Goal: Task Accomplishment & Management: Check status

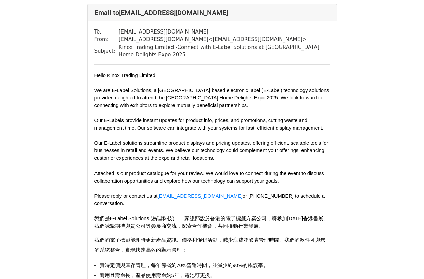
scroll to position [34, 0]
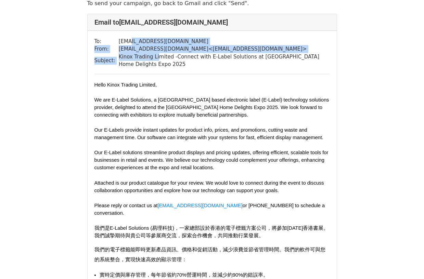
drag, startPoint x: 142, startPoint y: 47, endPoint x: 158, endPoint y: 55, distance: 17.9
click at [158, 55] on tbody "To: info@kinox.com From: cs@e-labelsolutions.com < cs@e-labelsolutions.com > Su…" at bounding box center [211, 53] width 235 height 31
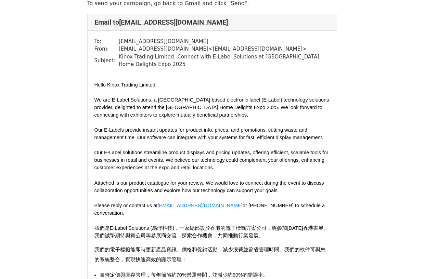
click at [162, 64] on td "Kinox Trading Limited -Connect with E-Label Solutions at [GEOGRAPHIC_DATA] Home…" at bounding box center [224, 60] width 211 height 15
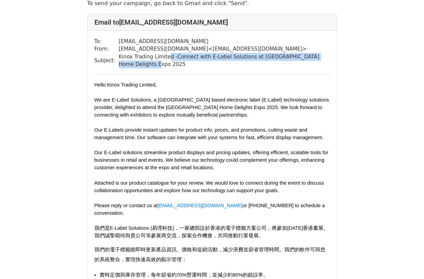
drag, startPoint x: 172, startPoint y: 56, endPoint x: 219, endPoint y: 64, distance: 47.3
click at [219, 64] on td "Kinox Trading Limited -Connect with E-Label Solutions at [GEOGRAPHIC_DATA] Home…" at bounding box center [224, 60] width 211 height 15
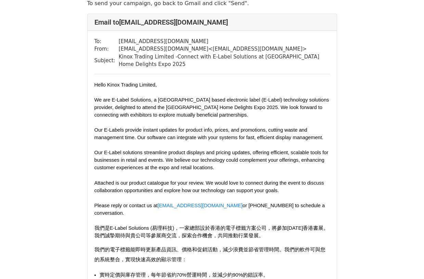
click at [218, 74] on hr at bounding box center [211, 74] width 235 height 0
drag, startPoint x: 147, startPoint y: 107, endPoint x: 184, endPoint y: 107, distance: 37.6
click at [184, 107] on span "We are E-Label Solutions, a Hong Kong based electronic label (E-Label) technolo…" at bounding box center [211, 107] width 235 height 21
click at [186, 110] on span "We are E-Label Solutions, a Hong Kong based electronic label (E-Label) technolo…" at bounding box center [211, 107] width 235 height 21
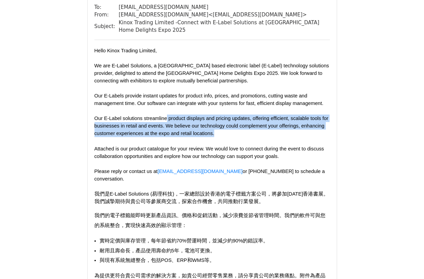
drag, startPoint x: 170, startPoint y: 119, endPoint x: 240, endPoint y: 138, distance: 72.9
click at [240, 138] on p "Our E-Label solutions streamline product displays and pricing updates, offering…" at bounding box center [211, 130] width 235 height 30
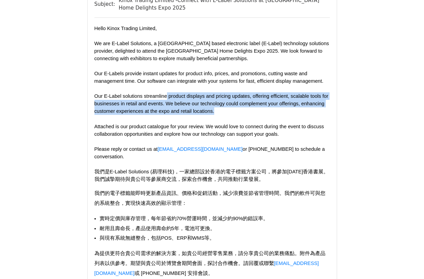
scroll to position [103, 0]
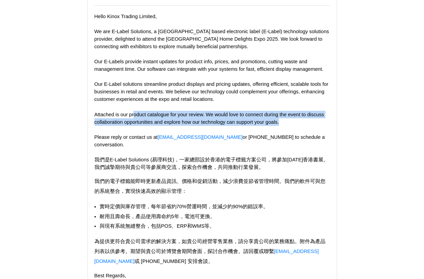
drag, startPoint x: 139, startPoint y: 114, endPoint x: 281, endPoint y: 121, distance: 142.5
click at [270, 121] on p "Attached is our product catalogue for your review. We would love to connect dur…" at bounding box center [211, 141] width 235 height 61
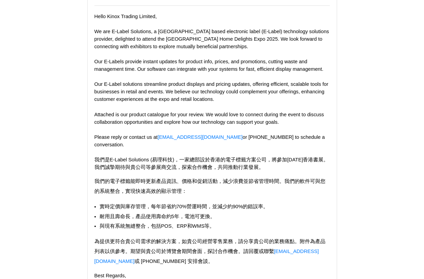
click at [270, 127] on p "Attached is our product catalogue for your review. We would love to connect dur…" at bounding box center [211, 141] width 235 height 61
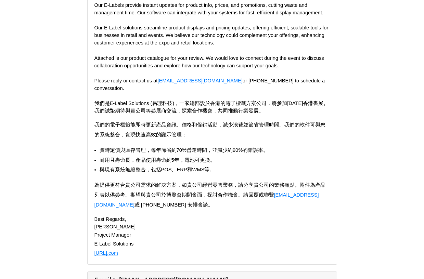
scroll to position [171, 0]
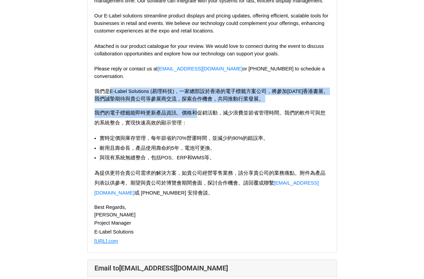
drag, startPoint x: 109, startPoint y: 82, endPoint x: 197, endPoint y: 101, distance: 89.5
click at [197, 100] on div "Hello Kinox Trading Limited, We are E-Label Solutions, a Hong Kong based electr…" at bounding box center [211, 95] width 235 height 302
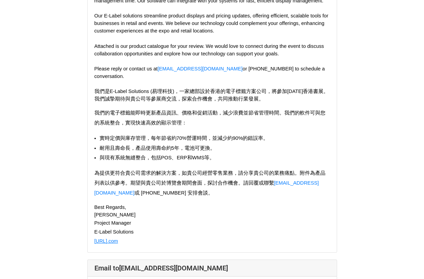
click at [196, 116] on p "我們的電子標籤能即時更新產品資訊、價格和促銷活動， 減少浪費並節省管理時間。我們的軟件可與您的系統整合， 實現快速高效的顯示管理：" at bounding box center [211, 115] width 235 height 25
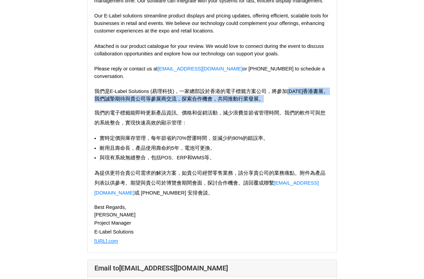
drag, startPoint x: 293, startPoint y: 83, endPoint x: 316, endPoint y: 89, distance: 24.1
click at [270, 89] on p "Attached is our product catalogue for your review. We would love to connect dur…" at bounding box center [211, 72] width 235 height 61
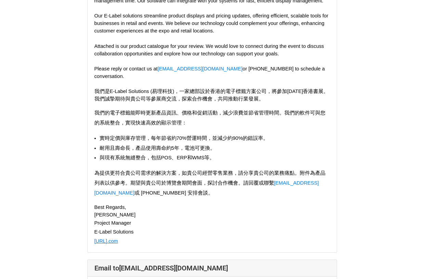
click at [270, 110] on span "我們的電子標籤能即時更新產品資訊、價格和促銷活動， 減少浪費並節省管理時間。我們的軟件可與您的系統整合， 實現快速高效的顯示管理：" at bounding box center [209, 117] width 231 height 15
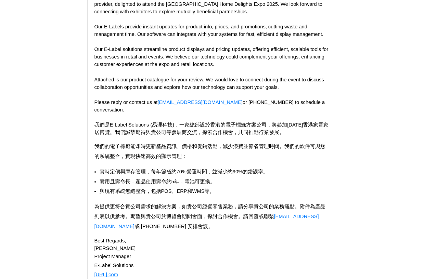
scroll to position [137, 0]
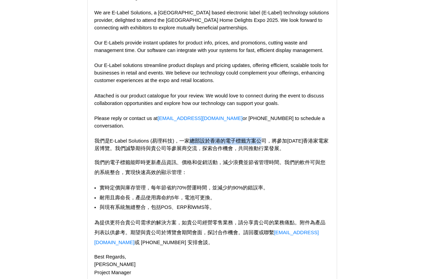
drag, startPoint x: 186, startPoint y: 129, endPoint x: 259, endPoint y: 130, distance: 72.5
click at [259, 130] on p "Attached is our product catalogue for your review. We would love to connect dur…" at bounding box center [211, 122] width 235 height 61
click at [255, 138] on span "我們是E-Label Solutions (易理科技)，一家總部設於香港的電子標籤方案公司， 將參加2025年香港家電家居博覽。我們誠摯期待與貴公司等參展商交…" at bounding box center [211, 144] width 234 height 13
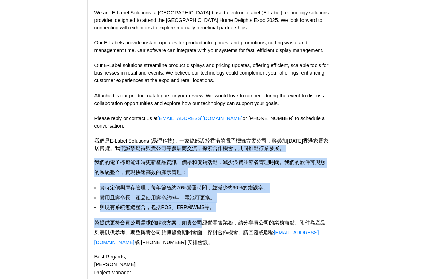
drag, startPoint x: 141, startPoint y: 136, endPoint x: 199, endPoint y: 216, distance: 98.9
click at [202, 207] on div "Hello Kinox Trading Limited, We are E-Label Solutions, a Hong Kong based electr…" at bounding box center [211, 145] width 235 height 302
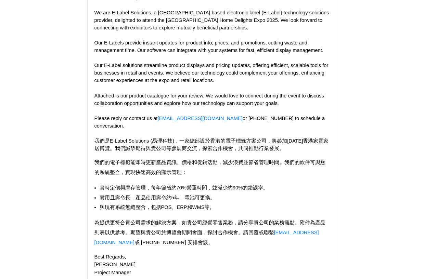
click at [198, 220] on span "為提供更符合貴公司需求的解決方案，如貴公司經營零售業務， 請分享貴公司的業務痛點。附件為產品列表以供參考。 期望與貴公司於博覽會期間會面，探討合作機會。請回覆…" at bounding box center [209, 232] width 231 height 25
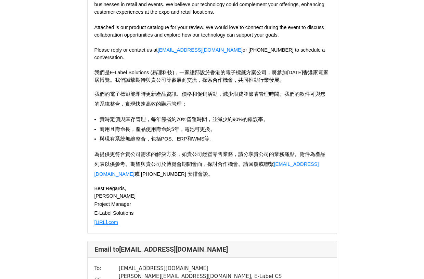
click at [254, 200] on p "Project Manager" at bounding box center [211, 204] width 235 height 9
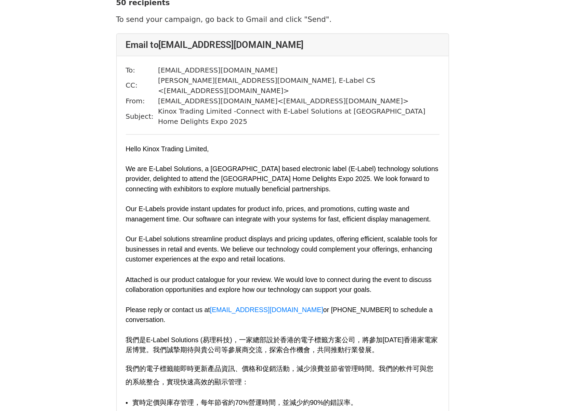
scroll to position [34, 0]
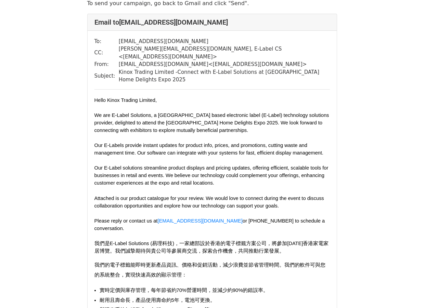
click at [253, 255] on p "我們的電子標籤能即時更新產品資訊、價格和促銷活動， 減少浪費並節省管理時間。我們的軟件可與您的系統整合， 實現快速高效的顯示管理：" at bounding box center [211, 267] width 235 height 25
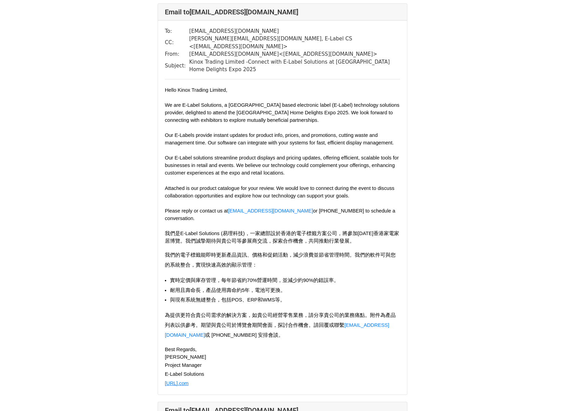
scroll to position [0, 0]
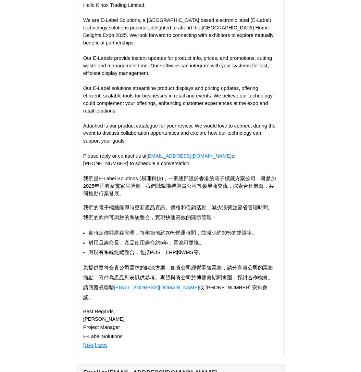
scroll to position [91, 0]
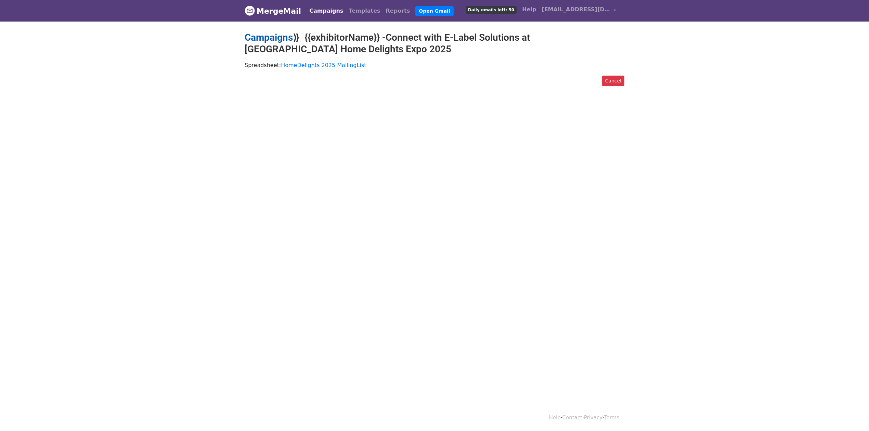
click at [273, 38] on link "Campaigns" at bounding box center [269, 37] width 48 height 11
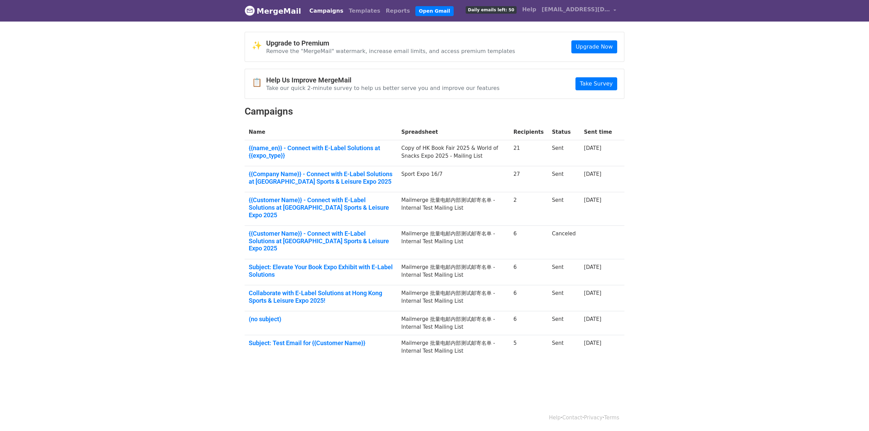
click at [510, 11] on span "Daily emails left: 50" at bounding box center [491, 10] width 51 height 8
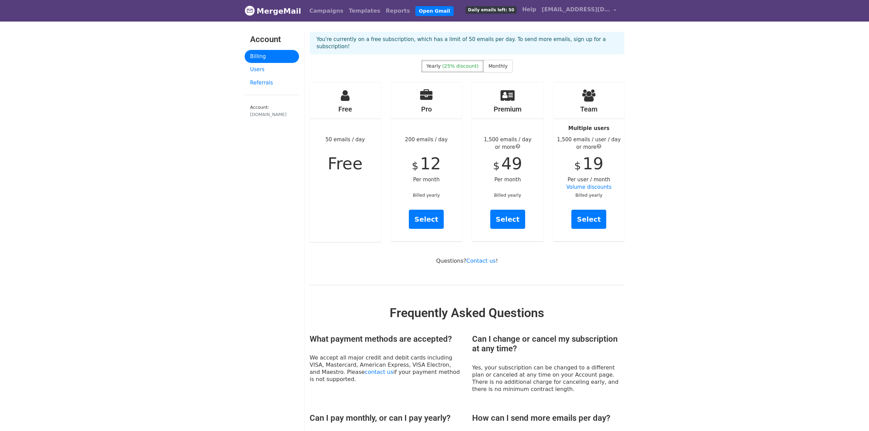
click at [277, 12] on link "MergeMail" at bounding box center [273, 11] width 56 height 14
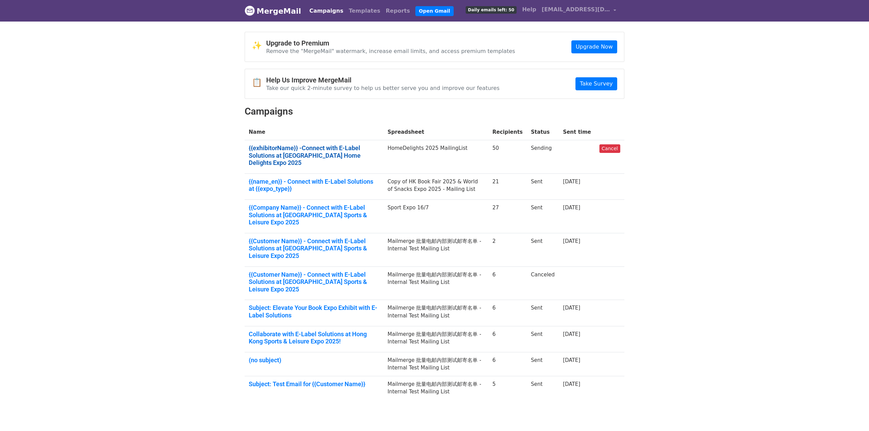
click at [352, 156] on link "{{exhibitorName}} -Connect with E-Label Solutions at Hong Kong Home Delights Ex…" at bounding box center [314, 155] width 131 height 22
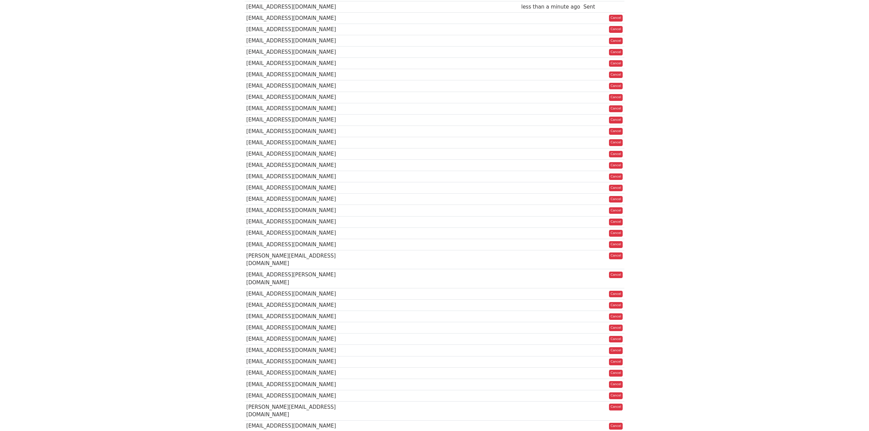
scroll to position [137, 0]
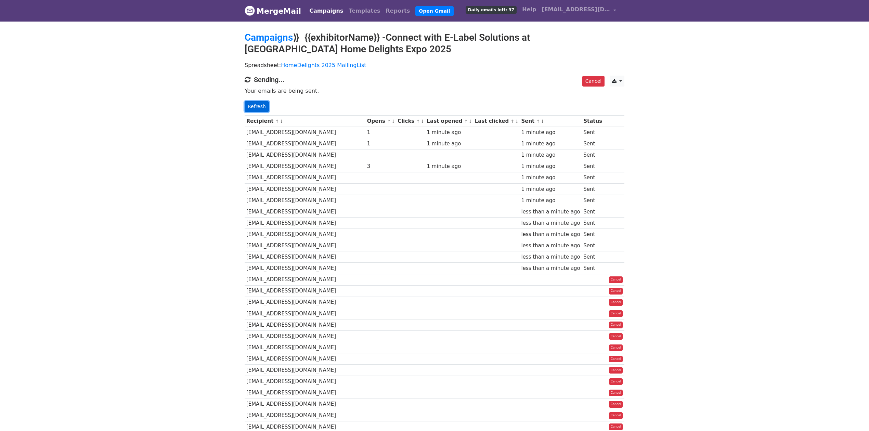
click at [257, 107] on link "Refresh" at bounding box center [257, 106] width 24 height 11
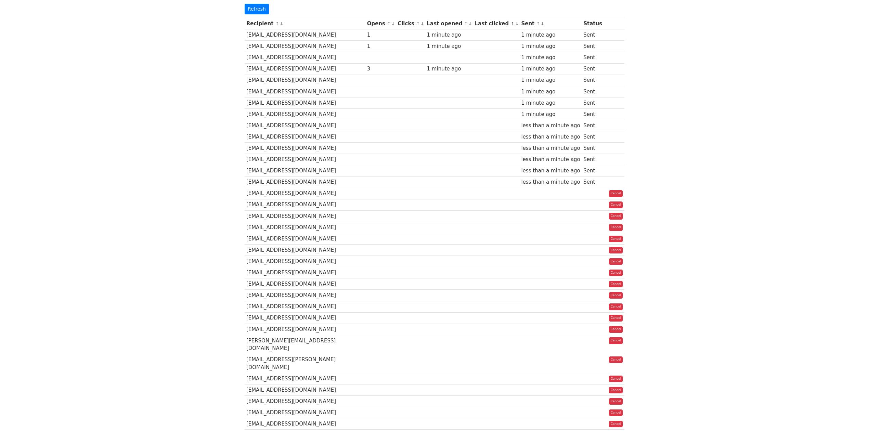
scroll to position [9, 0]
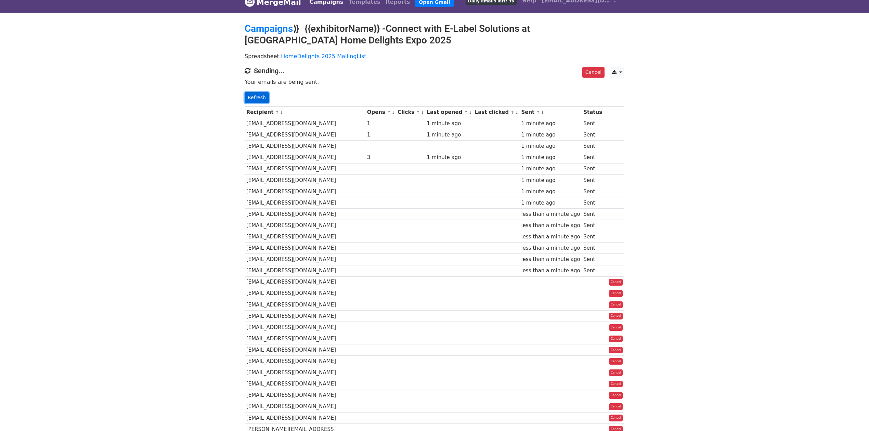
click at [259, 99] on link "Refresh" at bounding box center [257, 97] width 24 height 11
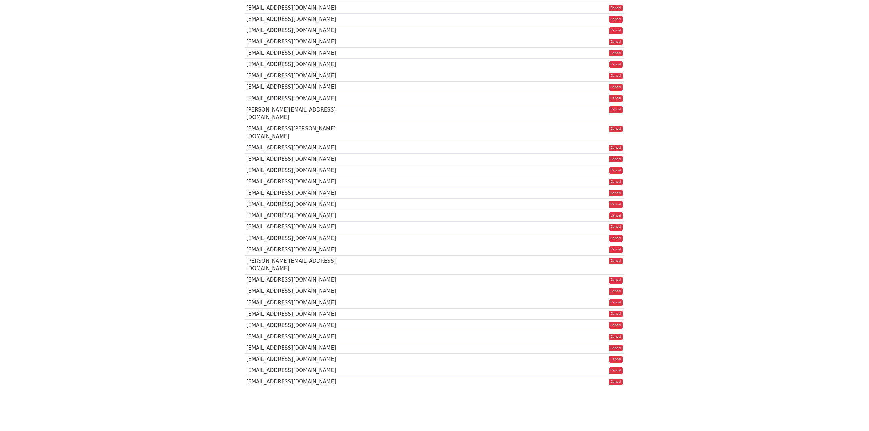
scroll to position [9, 0]
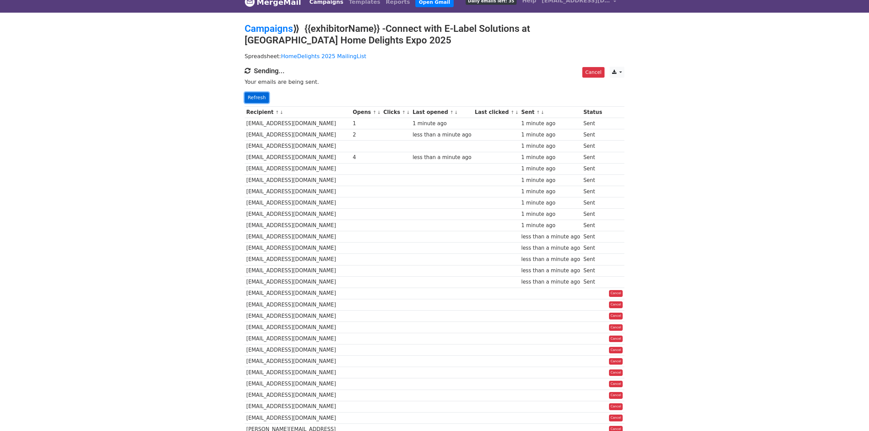
click at [257, 96] on link "Refresh" at bounding box center [257, 97] width 24 height 11
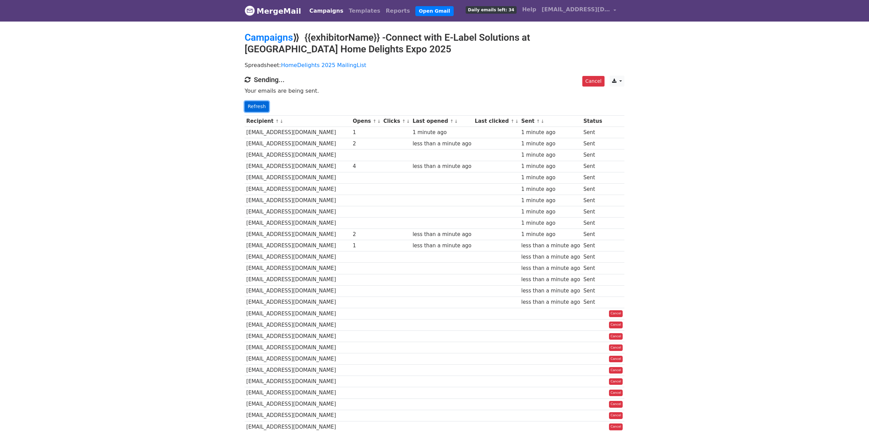
click at [259, 106] on link "Refresh" at bounding box center [257, 106] width 24 height 11
click at [258, 106] on link "Refresh" at bounding box center [257, 106] width 24 height 11
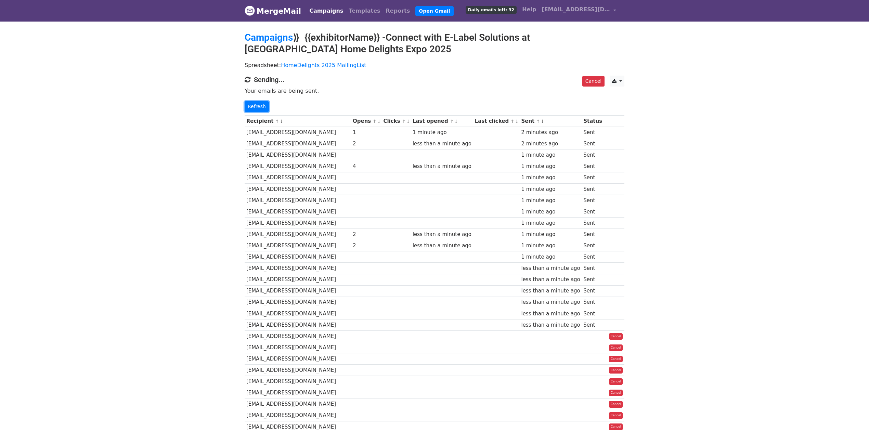
click at [258, 106] on link "Refresh" at bounding box center [257, 106] width 24 height 11
click at [257, 103] on link "Refresh" at bounding box center [257, 106] width 24 height 11
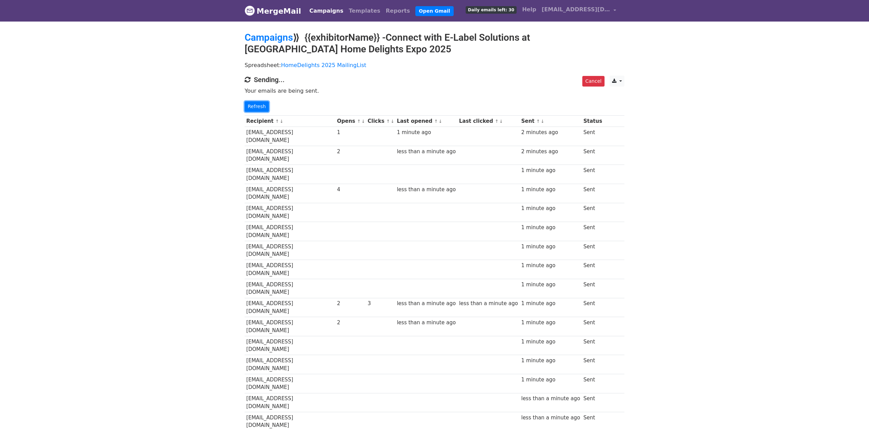
click at [257, 103] on link "Refresh" at bounding box center [257, 106] width 24 height 11
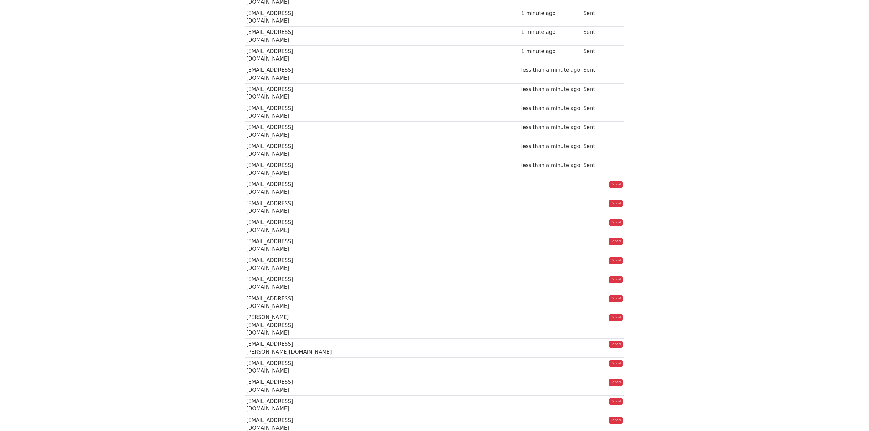
scroll to position [9, 0]
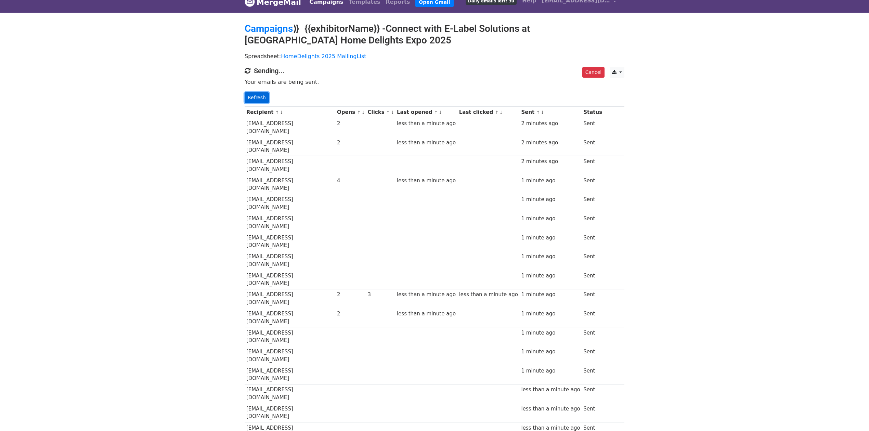
click at [261, 100] on link "Refresh" at bounding box center [257, 97] width 24 height 11
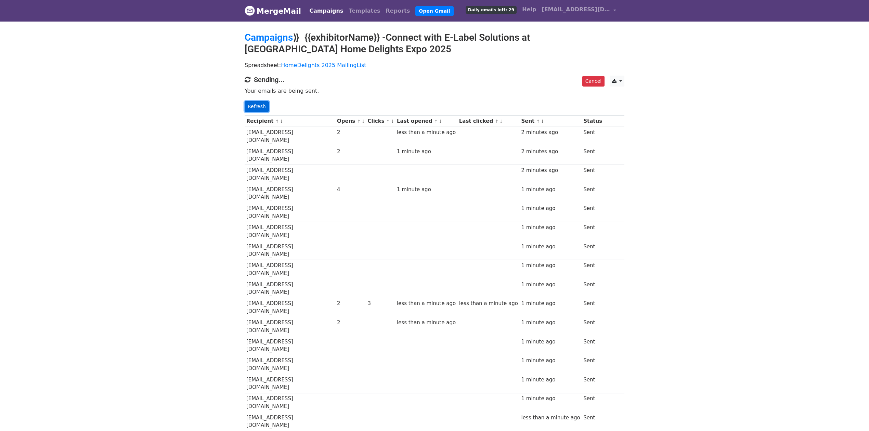
click at [263, 104] on link "Refresh" at bounding box center [257, 106] width 24 height 11
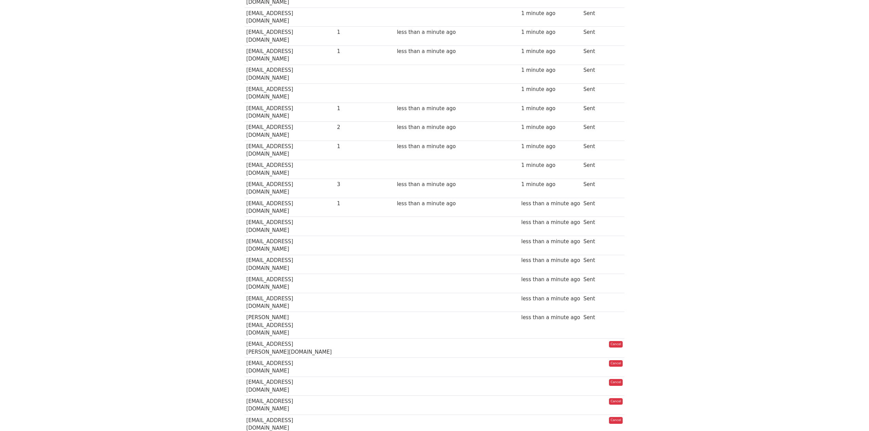
scroll to position [100, 0]
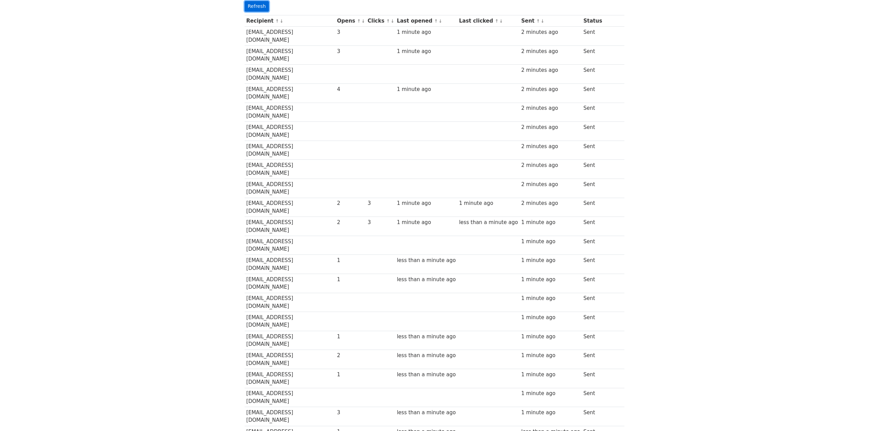
click at [257, 8] on link "Refresh" at bounding box center [257, 6] width 24 height 11
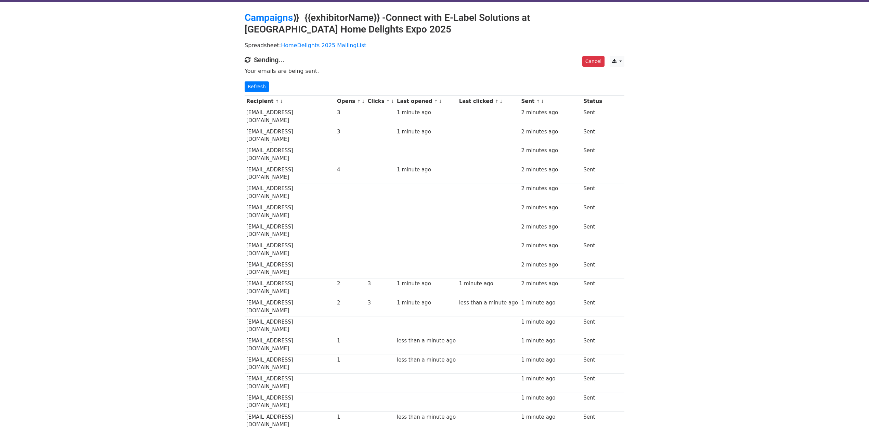
scroll to position [9, 0]
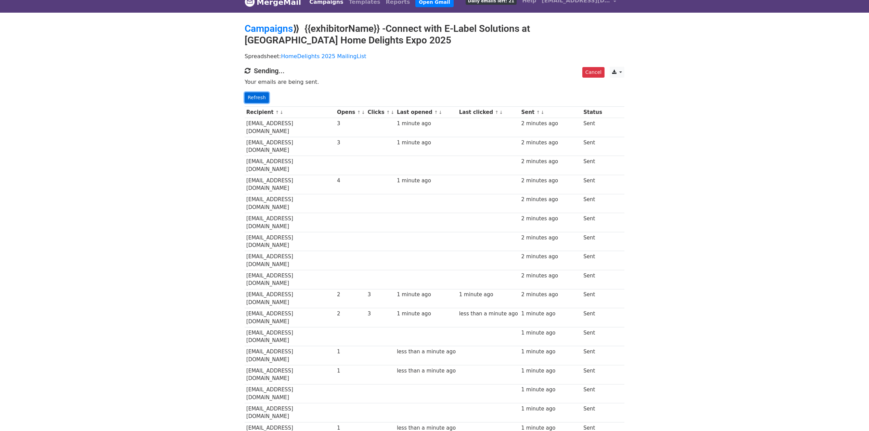
click at [264, 96] on link "Refresh" at bounding box center [257, 97] width 24 height 11
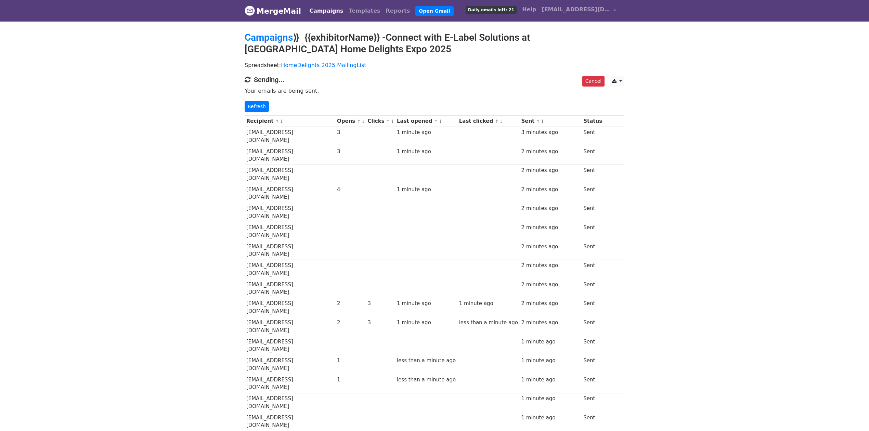
click at [260, 108] on link "Refresh" at bounding box center [257, 106] width 24 height 11
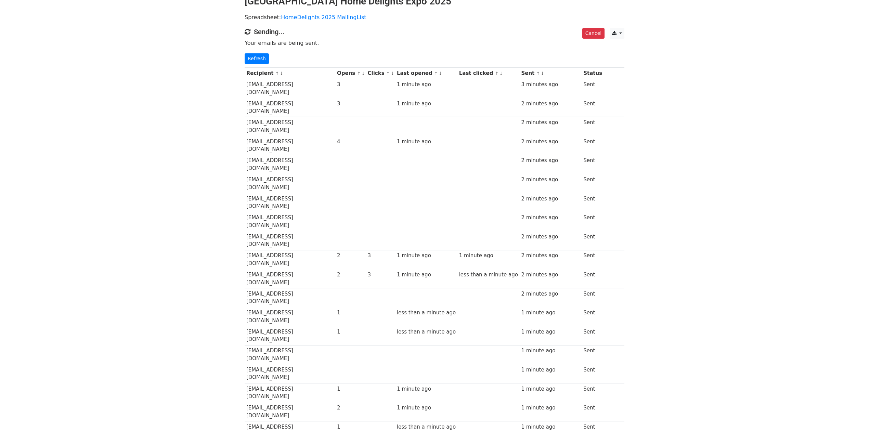
scroll to position [45, 0]
click at [263, 62] on link "Refresh" at bounding box center [257, 61] width 24 height 11
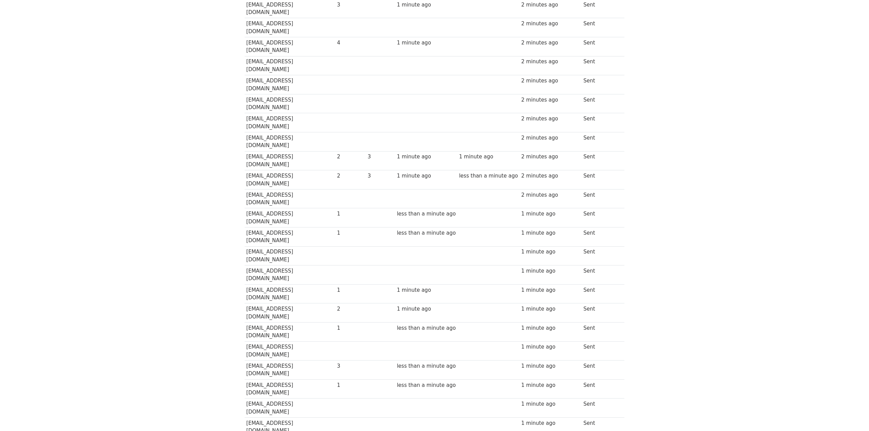
scroll to position [274, 0]
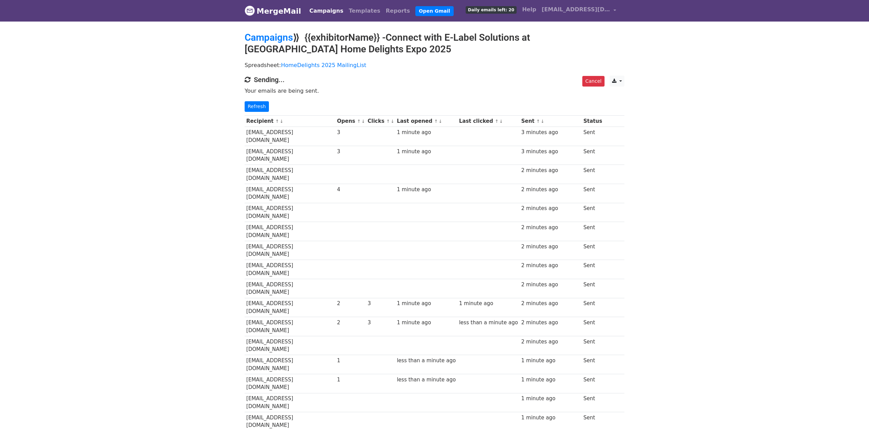
click at [256, 99] on div "Cancel CSV Excel Sending... Your emails are being sent. Refresh" at bounding box center [434, 94] width 390 height 36
click at [257, 103] on link "Refresh" at bounding box center [257, 106] width 24 height 11
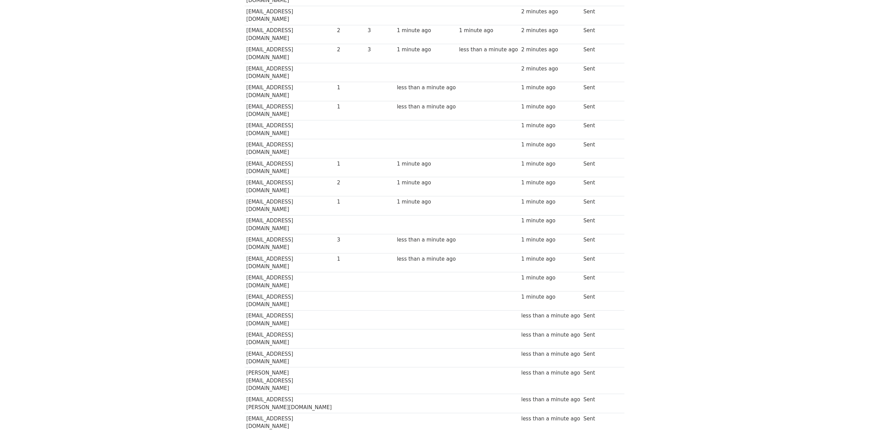
scroll to position [274, 0]
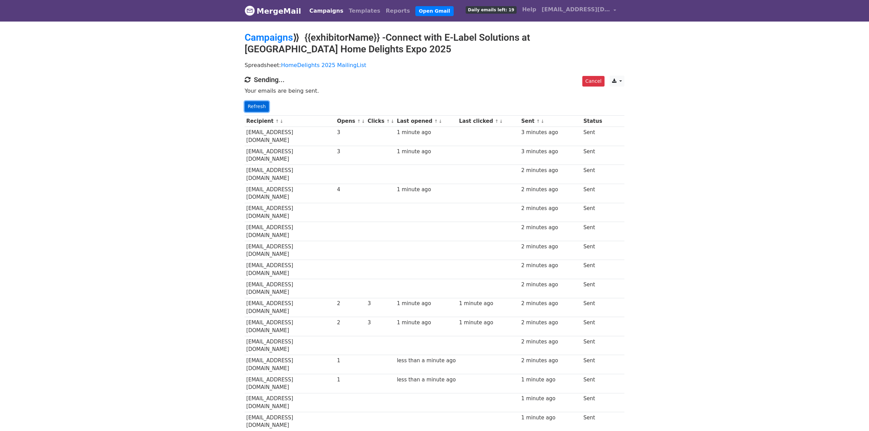
click at [250, 104] on link "Refresh" at bounding box center [257, 106] width 24 height 11
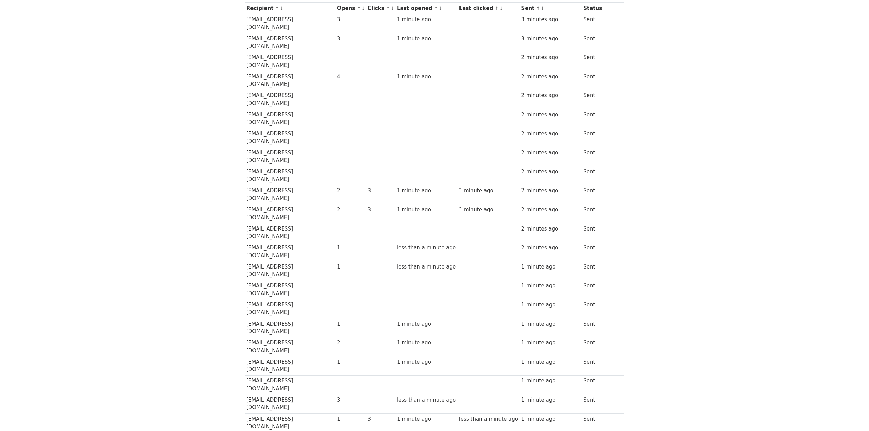
scroll to position [274, 0]
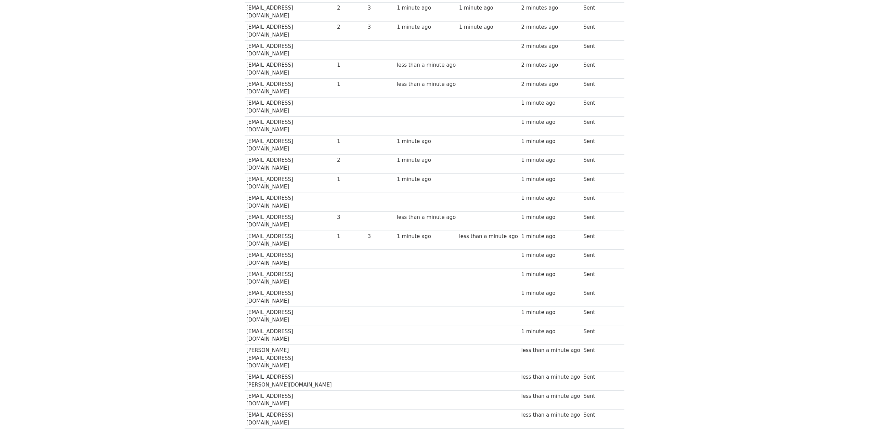
scroll to position [328, 0]
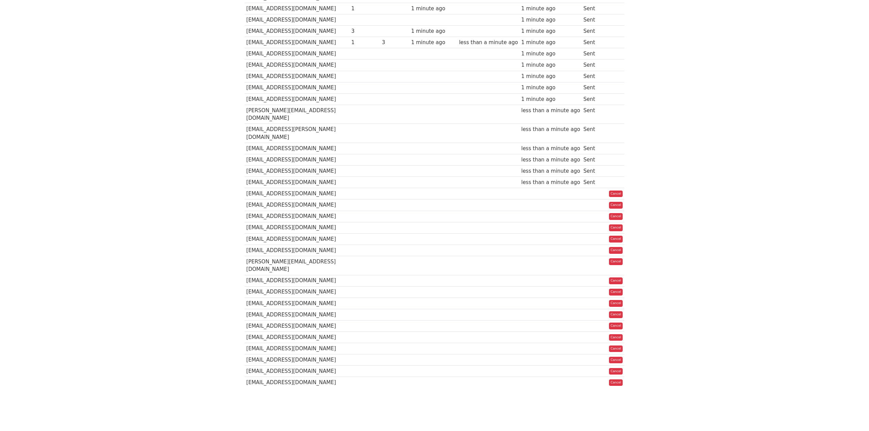
scroll to position [328, 0]
